Goal: Information Seeking & Learning: Learn about a topic

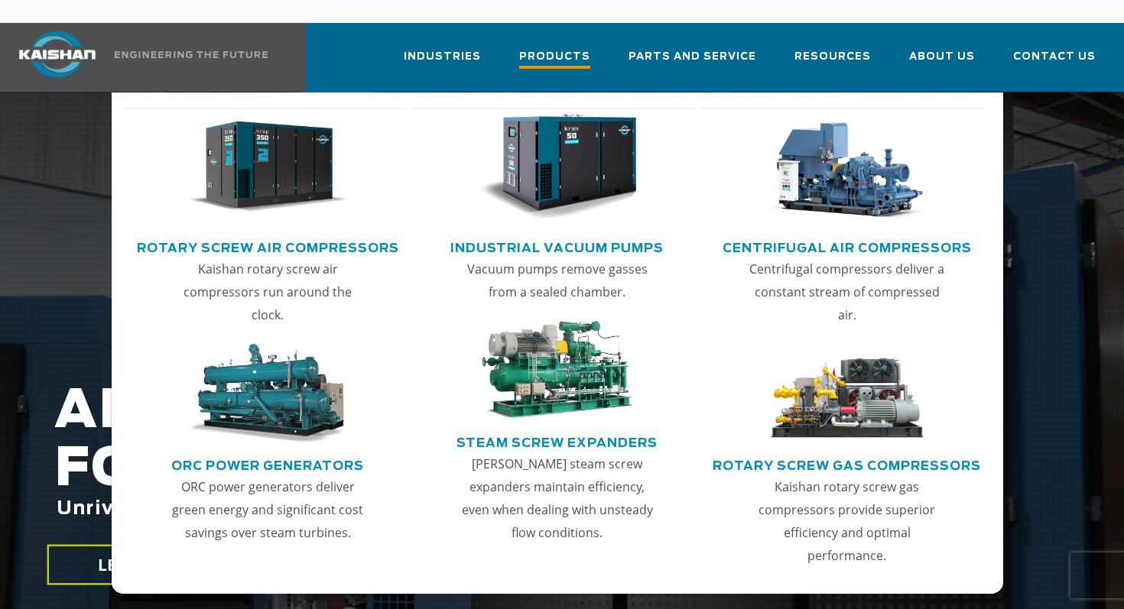
click at [577, 48] on span "Products" at bounding box center [554, 58] width 71 height 21
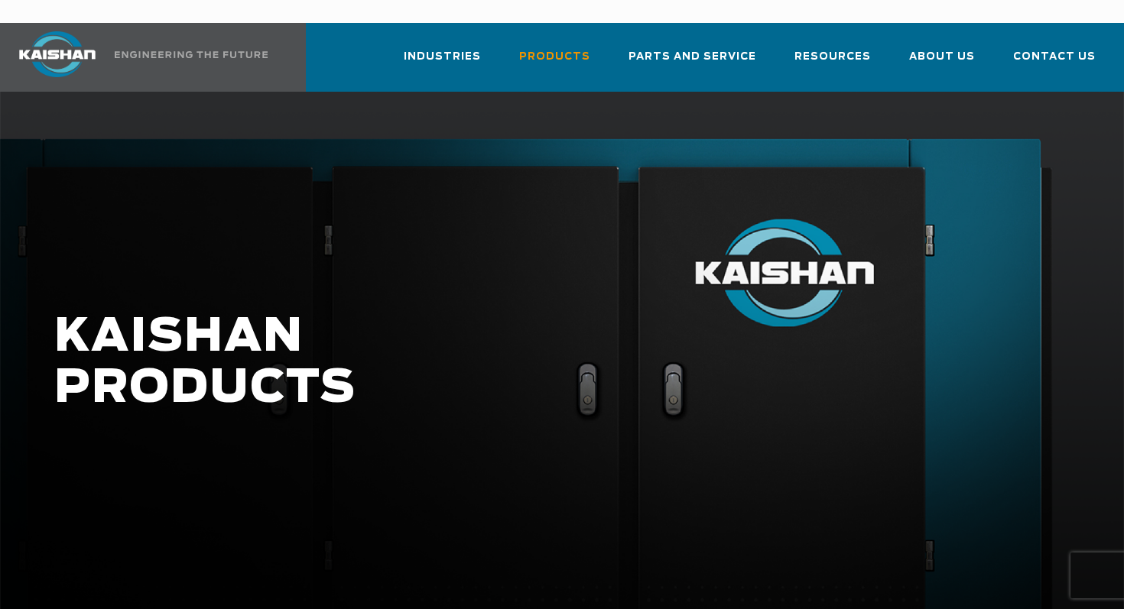
click at [84, 229] on div at bounding box center [562, 378] width 1124 height 573
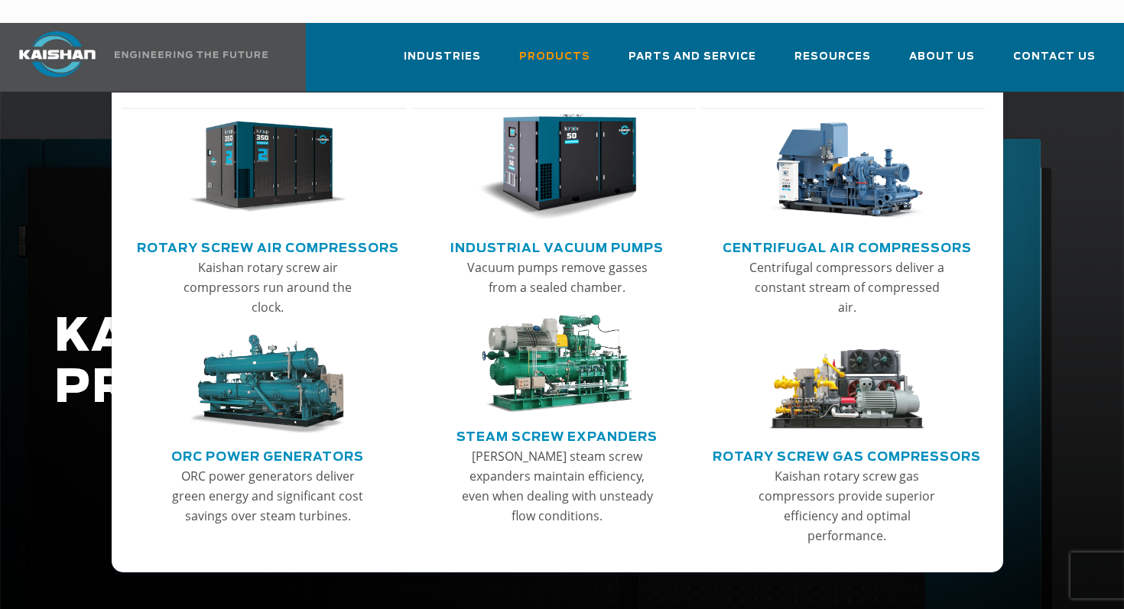
click at [369, 235] on link "Rotary Screw Air Compressors" at bounding box center [268, 246] width 262 height 23
click at [366, 235] on link "Rotary Screw Air Compressors" at bounding box center [268, 246] width 262 height 23
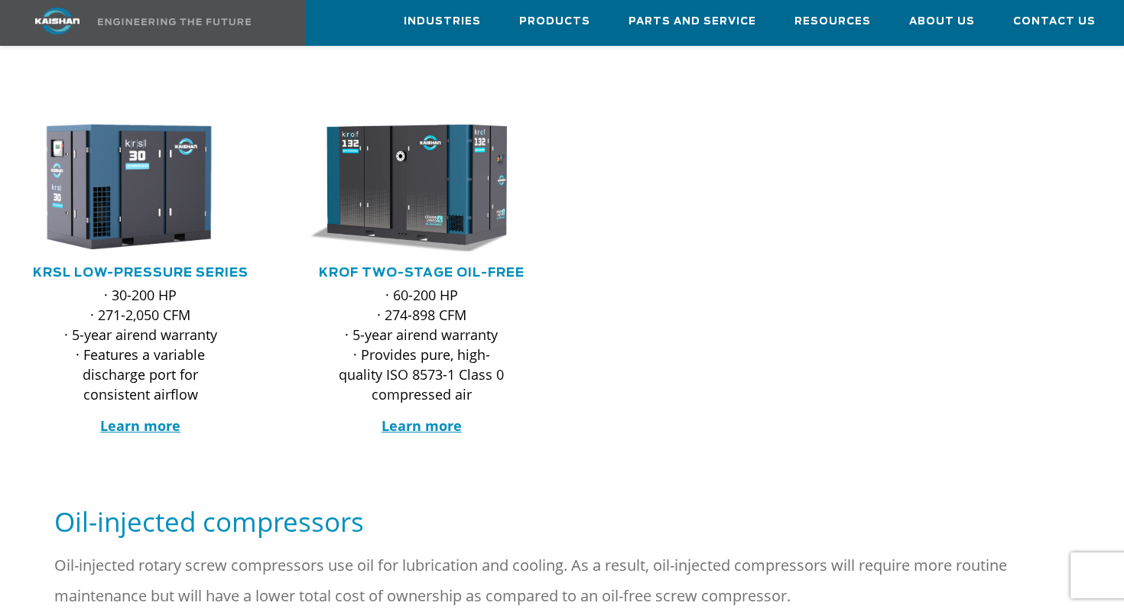
scroll to position [660, 0]
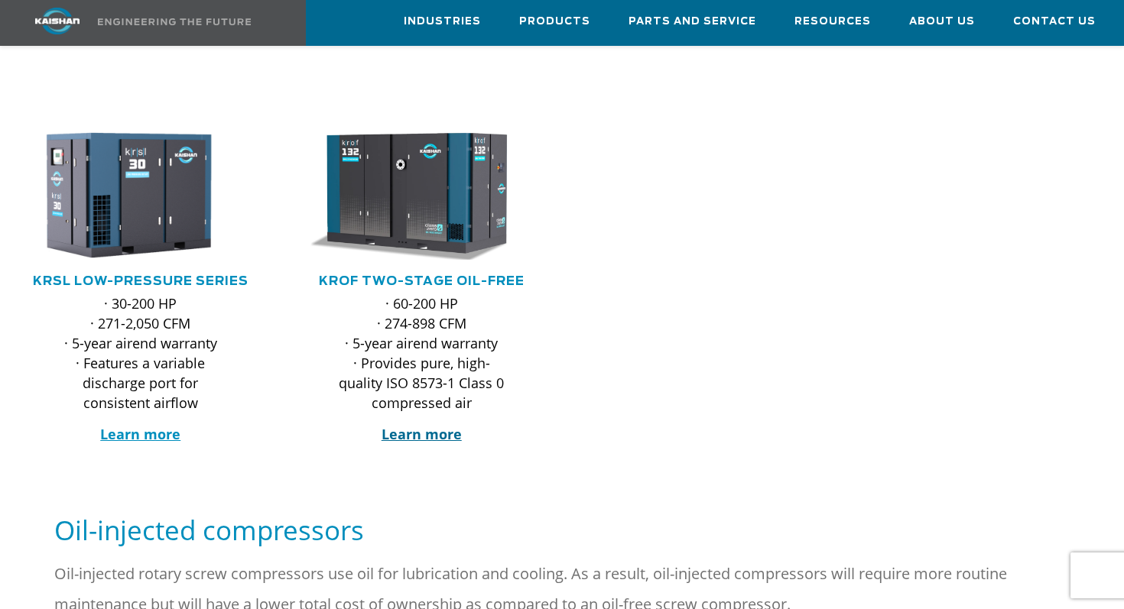
click at [447, 425] on strong "Learn more" at bounding box center [422, 434] width 80 height 18
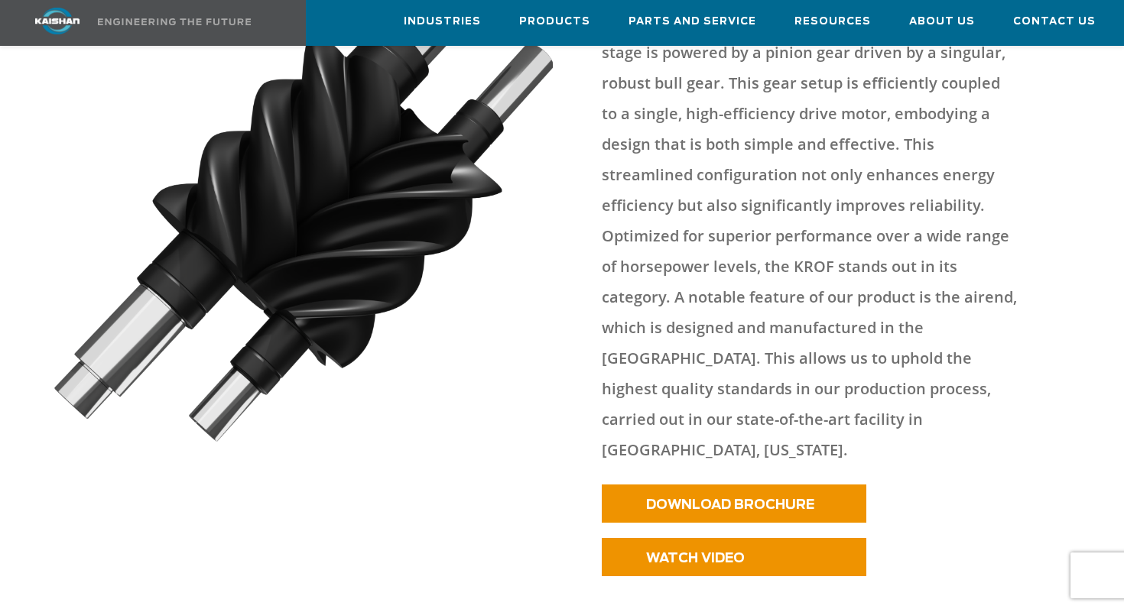
scroll to position [862, 0]
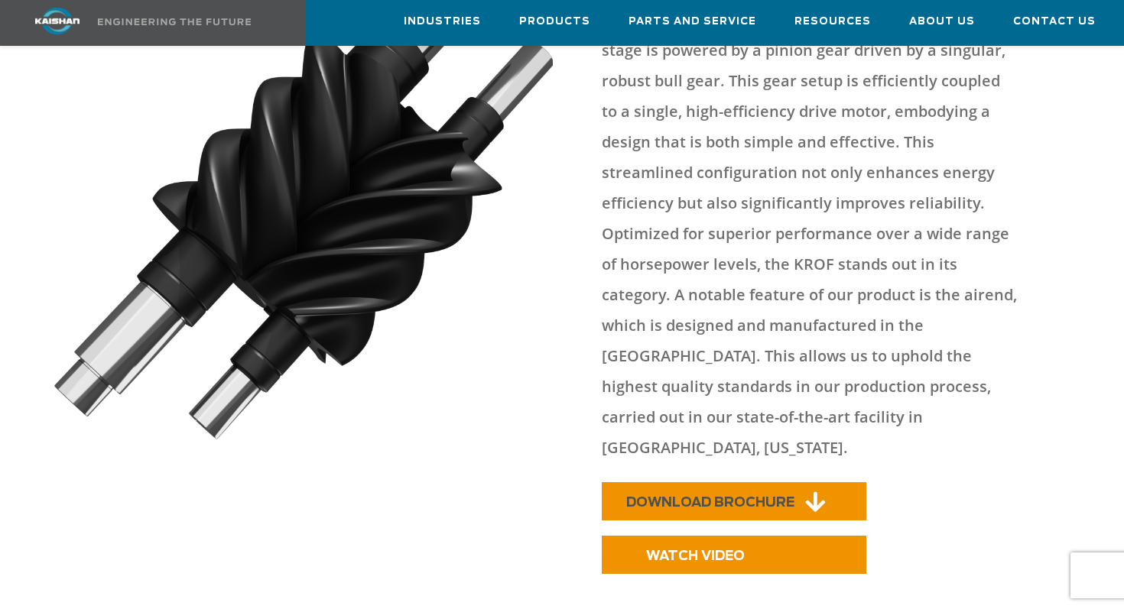
click at [648, 496] on span "DOWNLOAD BROCHURE" at bounding box center [710, 502] width 168 height 13
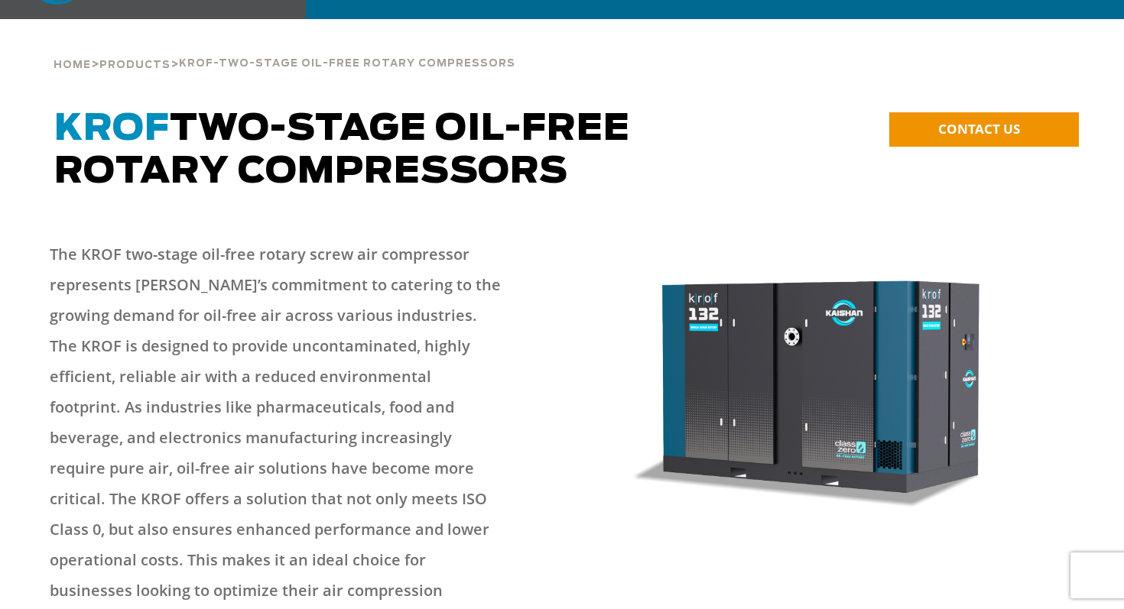
scroll to position [0, 0]
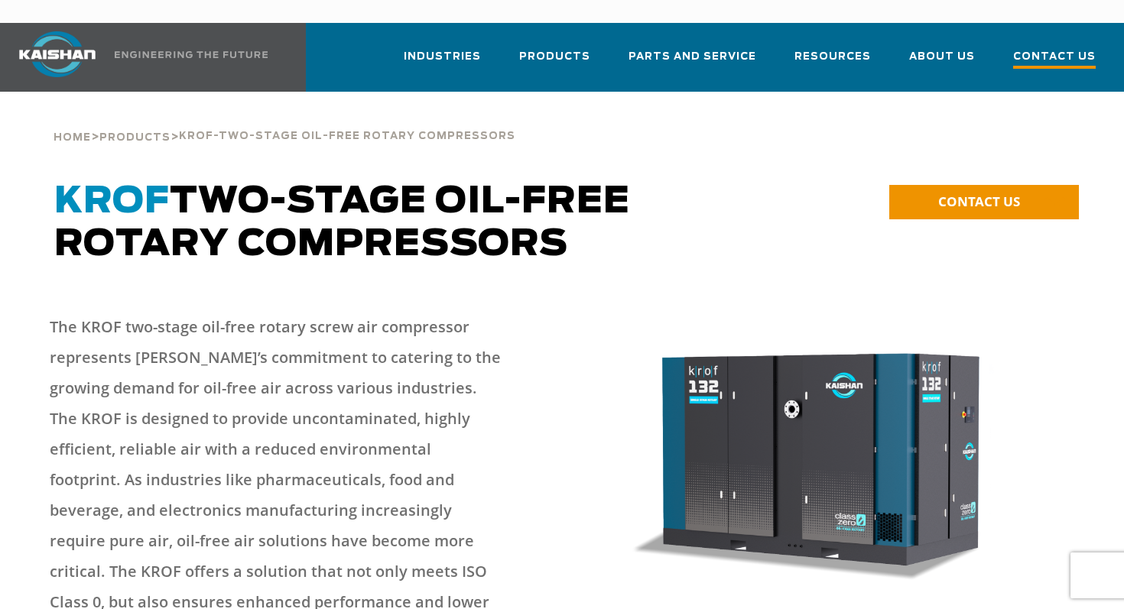
click at [1070, 48] on span "Contact Us" at bounding box center [1054, 58] width 83 height 21
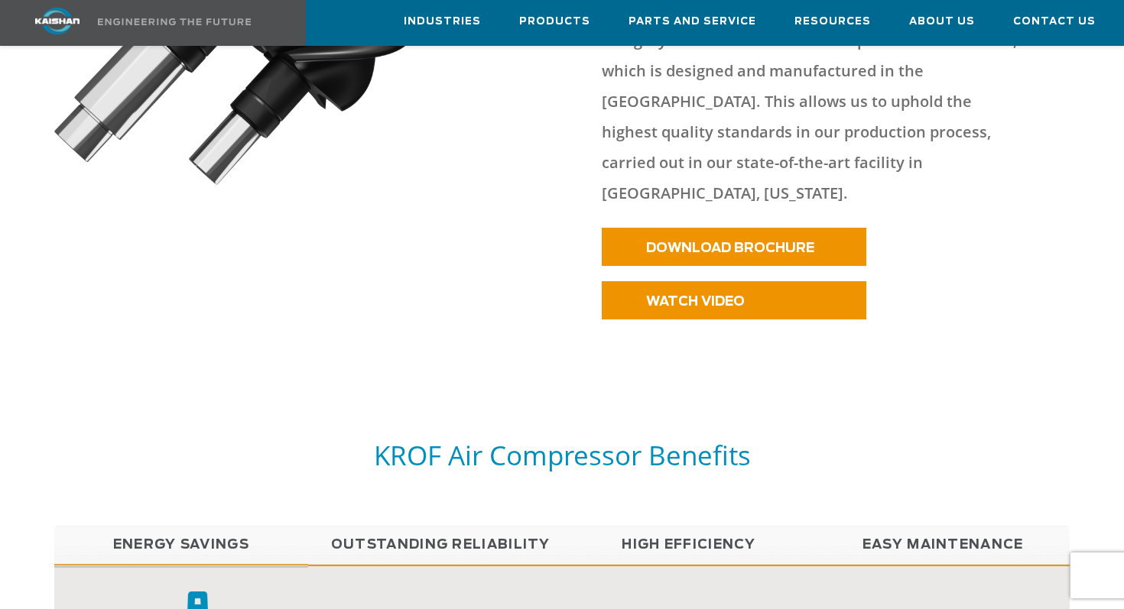
scroll to position [1015, 0]
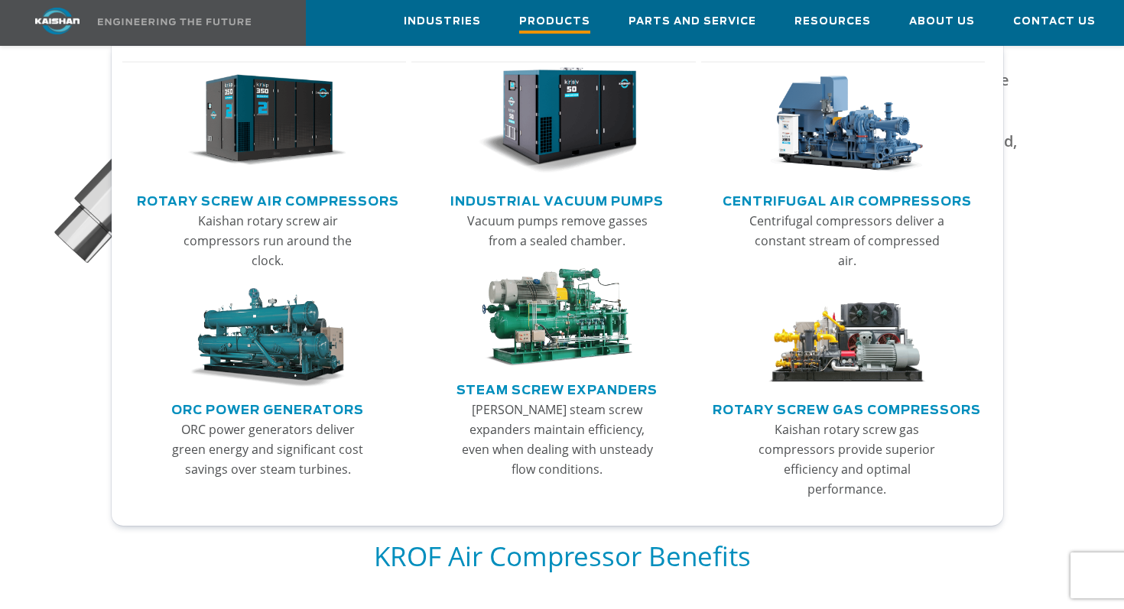
click at [556, 36] on link "Products" at bounding box center [554, 23] width 71 height 44
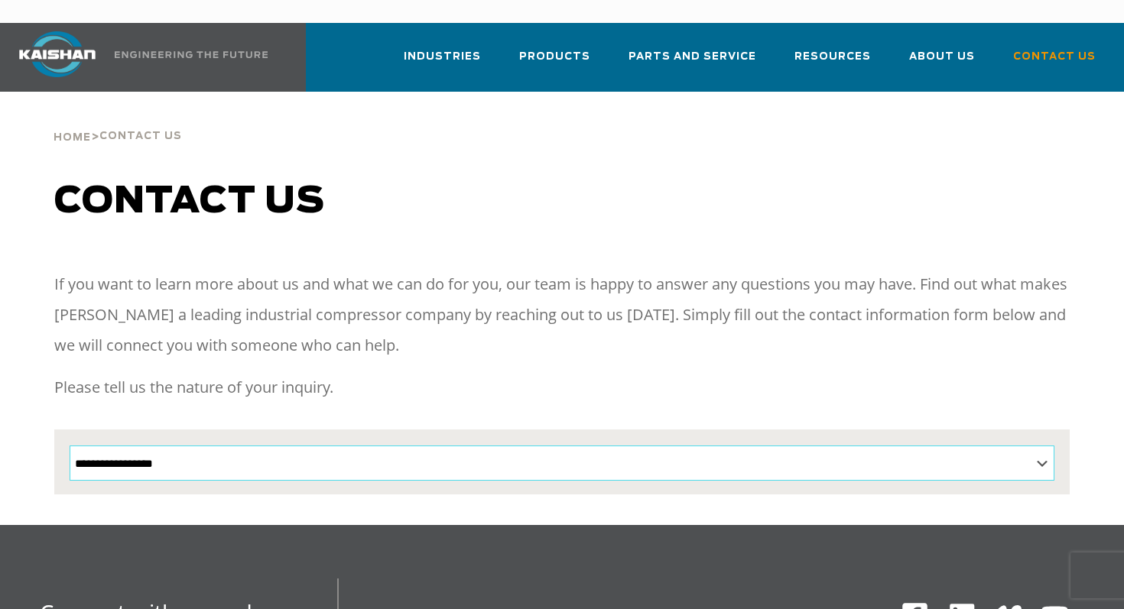
click at [1031, 446] on select "**********" at bounding box center [562, 463] width 985 height 35
select select "**********"
click at [70, 446] on select "**********" at bounding box center [562, 463] width 985 height 35
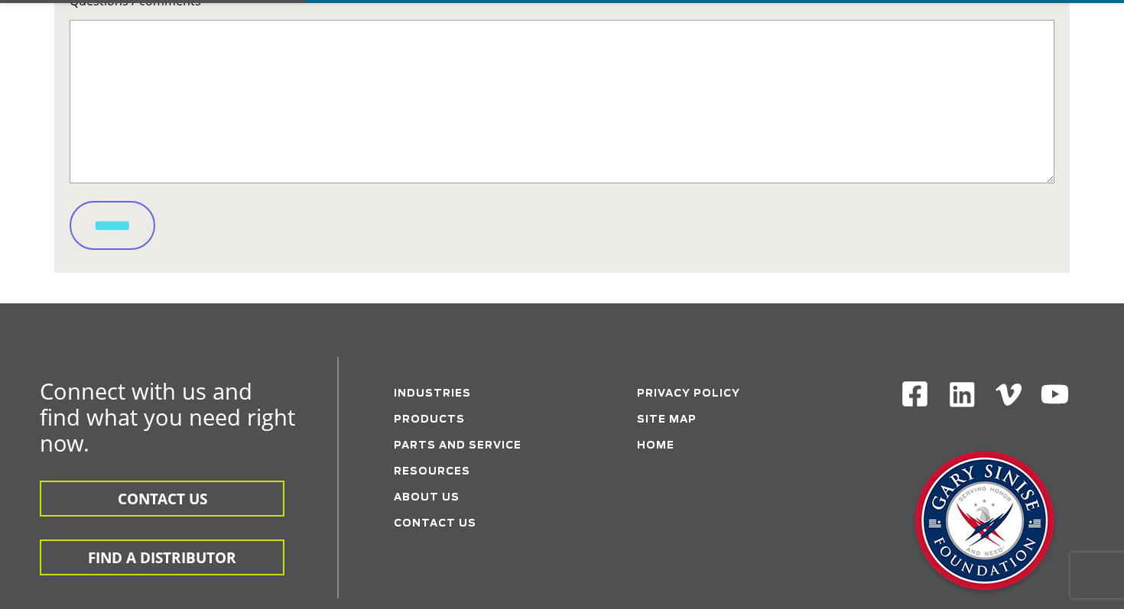
scroll to position [1025, 0]
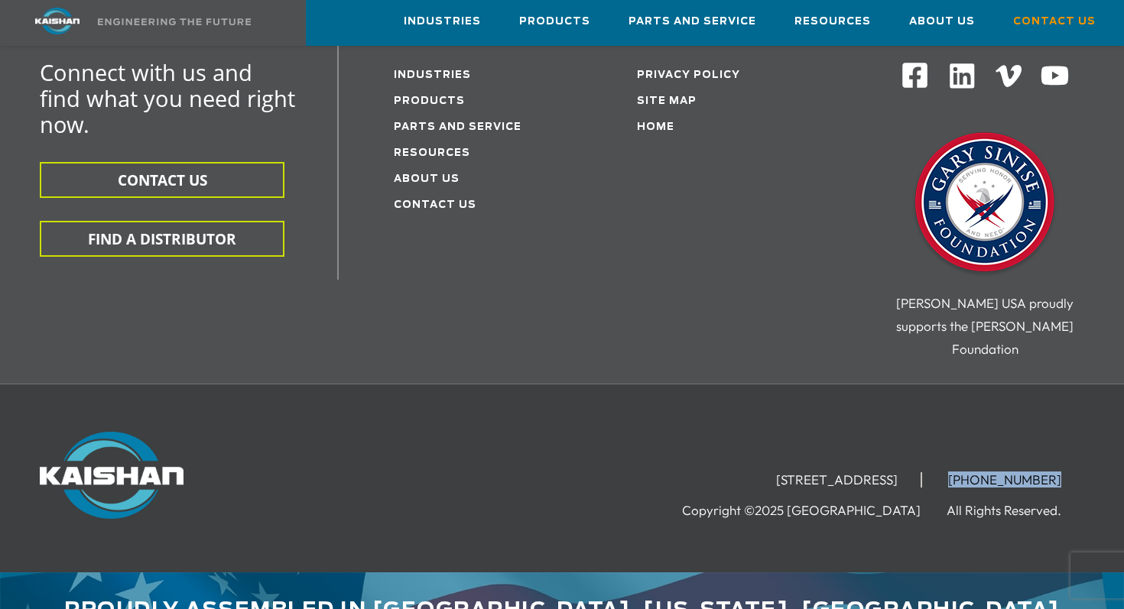
drag, startPoint x: 976, startPoint y: 440, endPoint x: 1123, endPoint y: 440, distance: 146.8
click at [1123, 440] on div "15445 Industrial Park Drive, Loxley, AL 36551 (251) 257-0586 Copyright ©2025 Ka…" at bounding box center [562, 478] width 1124 height 93
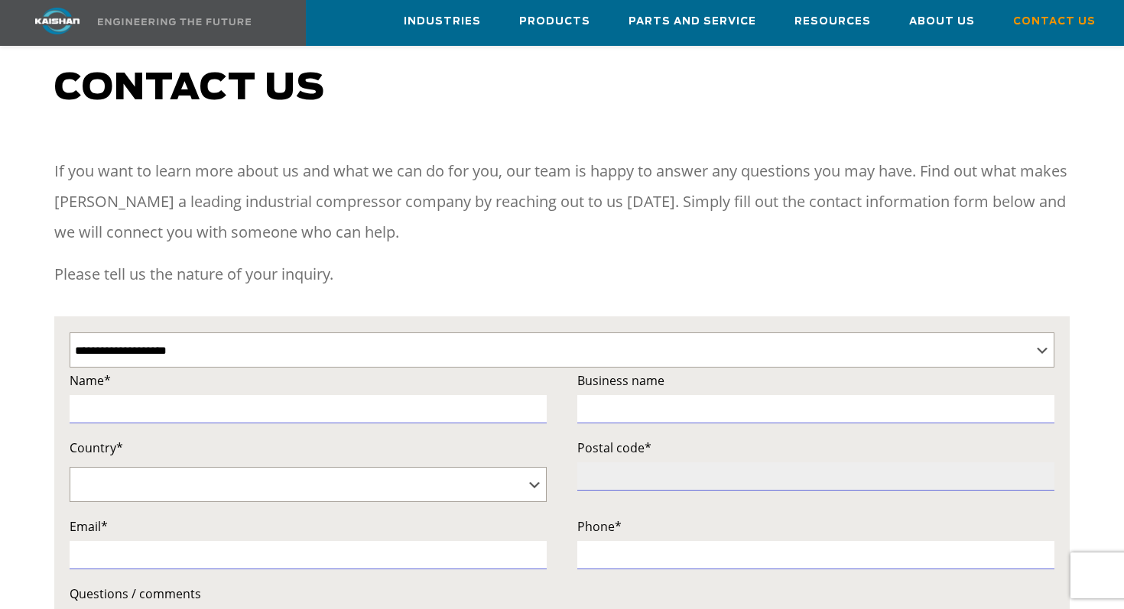
scroll to position [0, 0]
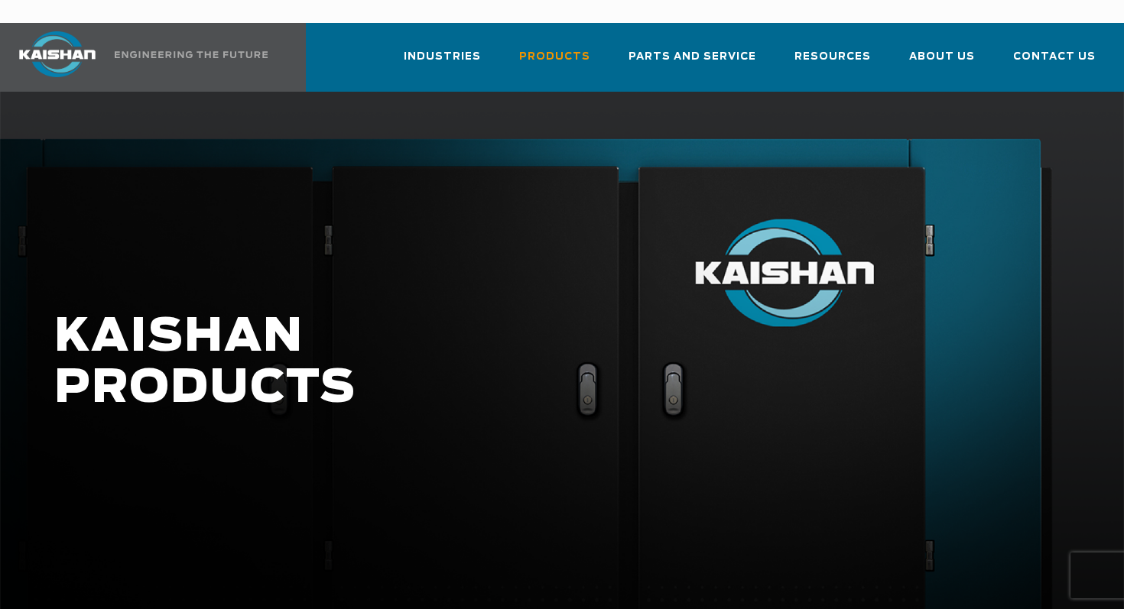
click at [1051, 328] on div at bounding box center [562, 378] width 1034 height 133
